Goal: Information Seeking & Learning: Find specific fact

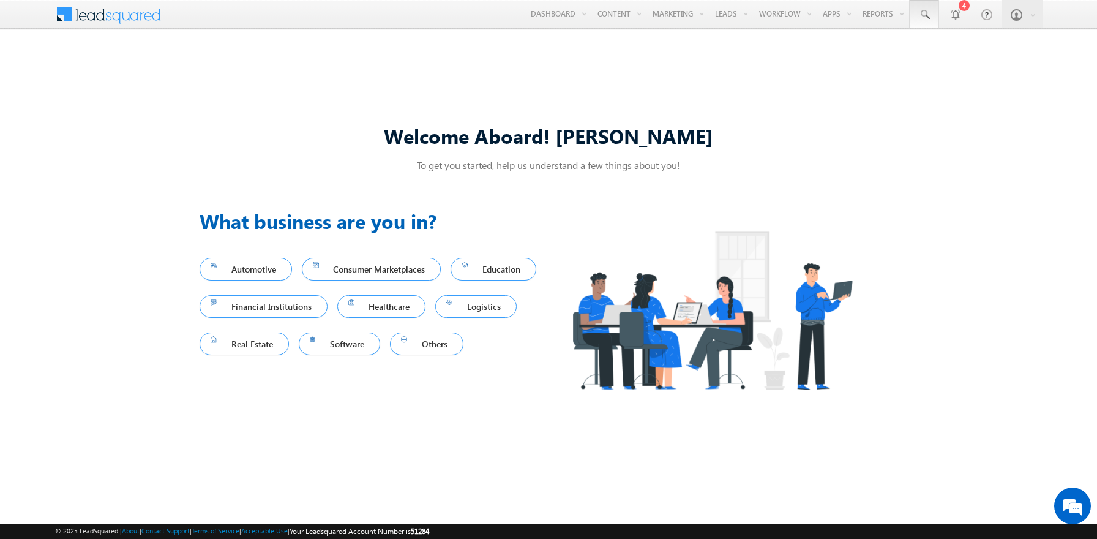
click at [924, 15] on span at bounding box center [924, 15] width 12 height 12
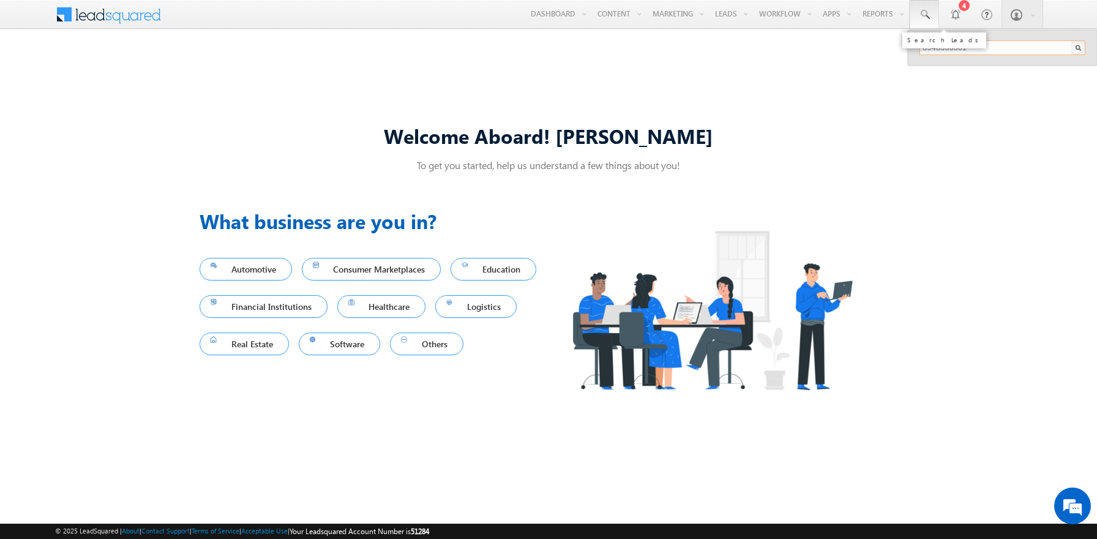
type input "8948336561"
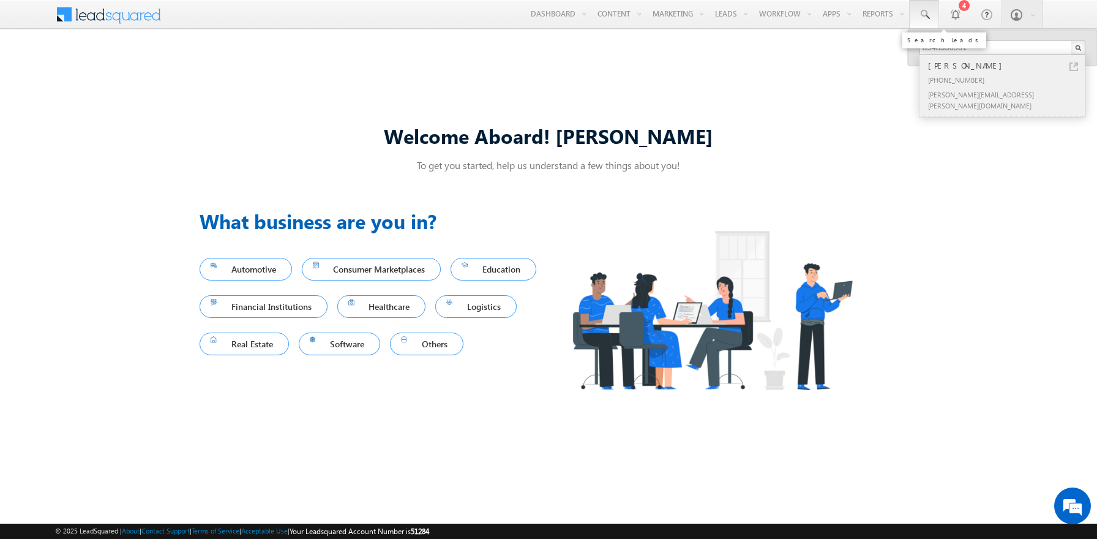
click at [1008, 66] on div "[PERSON_NAME]" at bounding box center [1008, 65] width 164 height 13
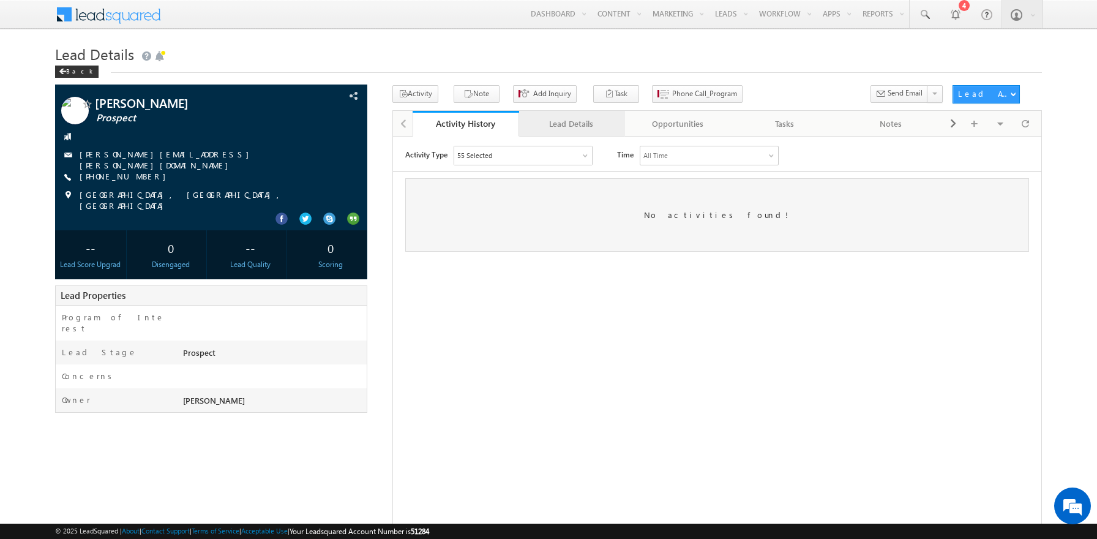
click at [571, 124] on div "Lead Details" at bounding box center [572, 123] width 86 height 15
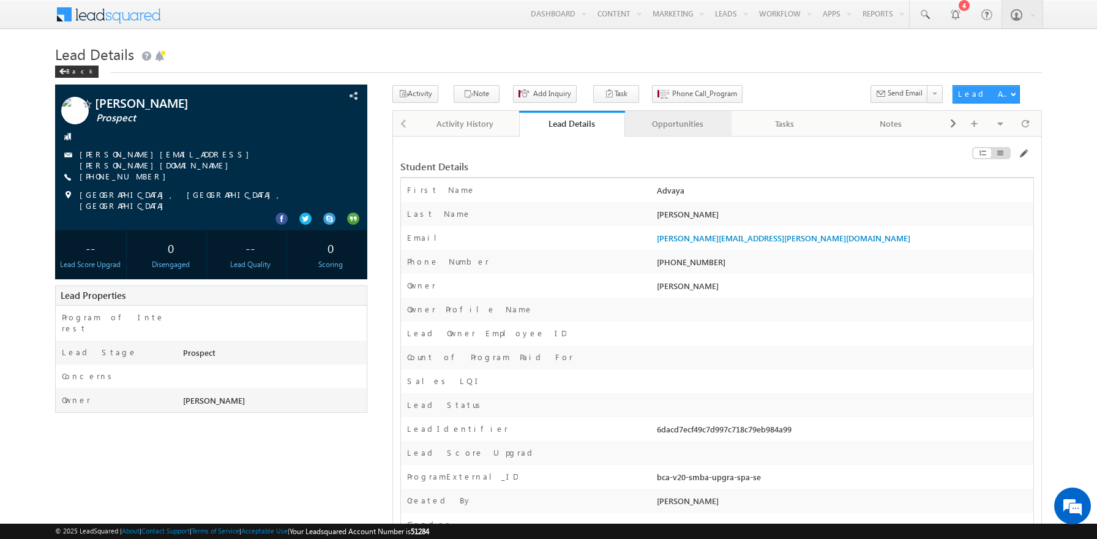
click at [678, 124] on div "Opportunities" at bounding box center [678, 123] width 86 height 15
